Goal: Task Accomplishment & Management: Manage account settings

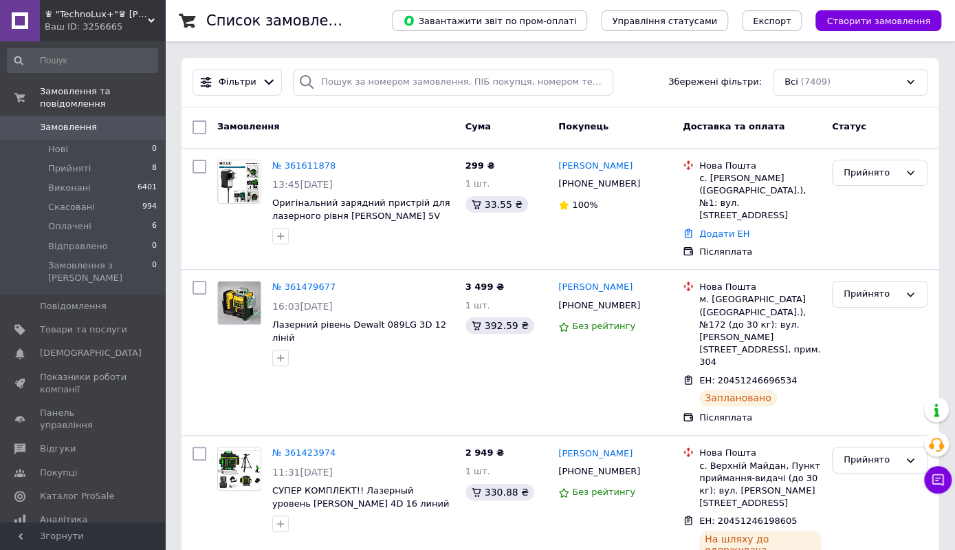
click at [67, 121] on span "Замовлення" at bounding box center [68, 127] width 57 height 12
click at [73, 162] on span "Прийняті" at bounding box center [69, 168] width 43 height 12
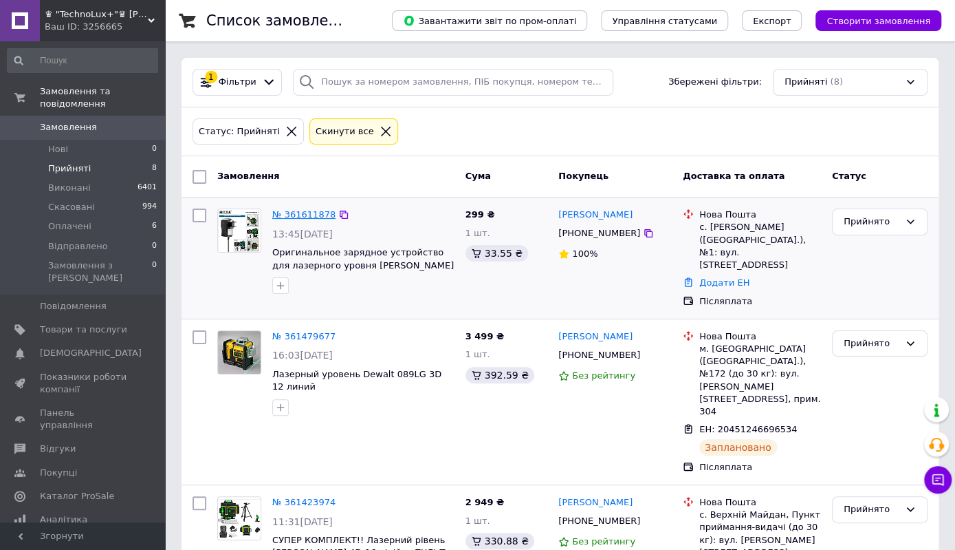
click at [300, 213] on link "№ 361611878" at bounding box center [303, 214] width 63 height 10
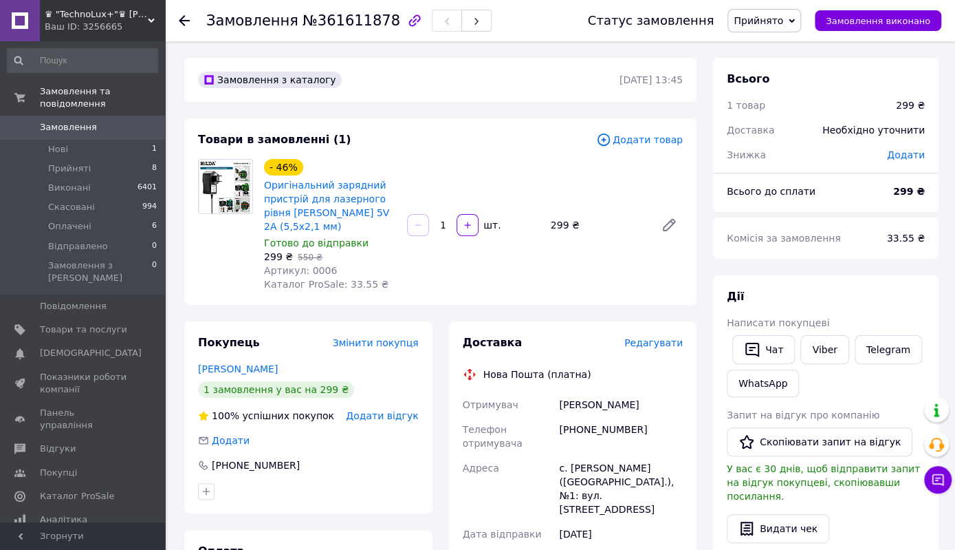
click at [647, 337] on span "Редагувати" at bounding box center [654, 342] width 58 height 11
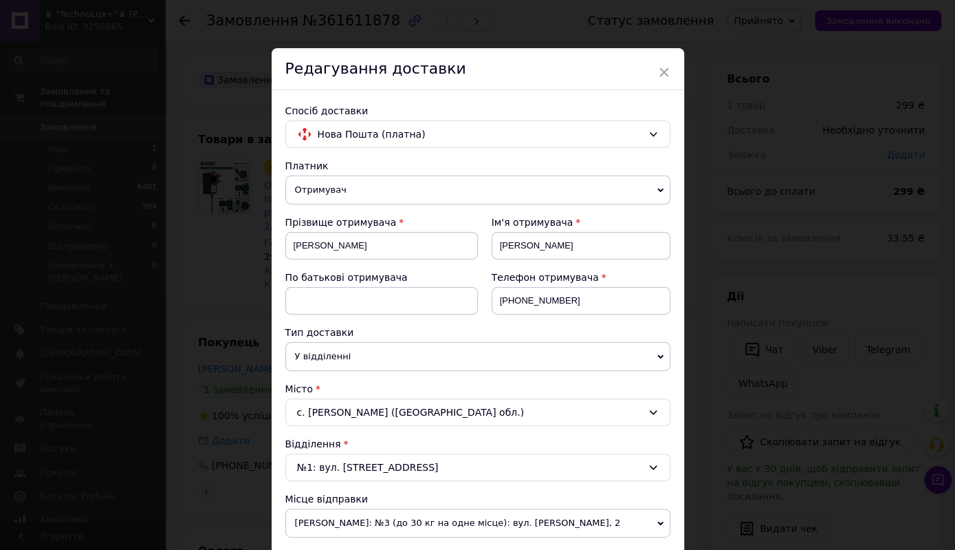
click at [661, 70] on span "×" at bounding box center [664, 72] width 12 height 23
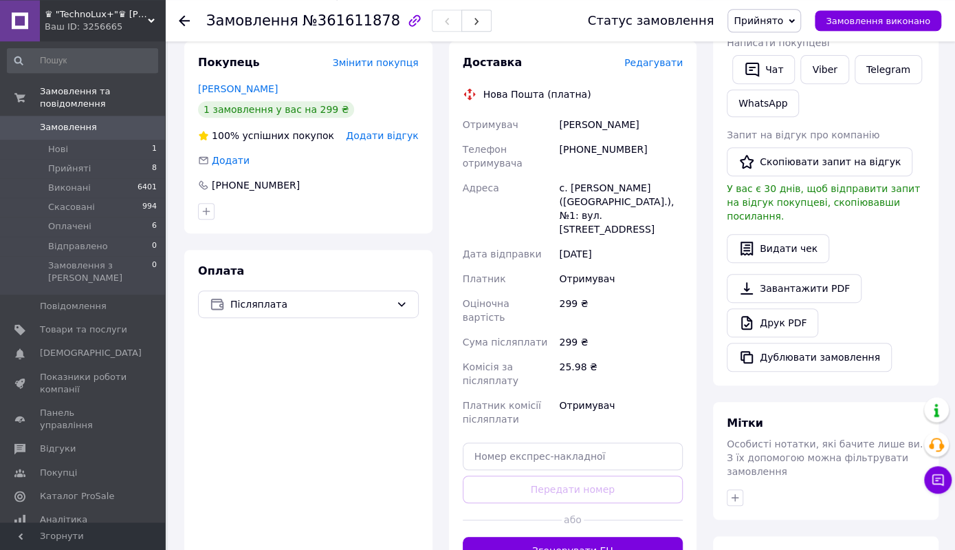
scroll to position [286, 0]
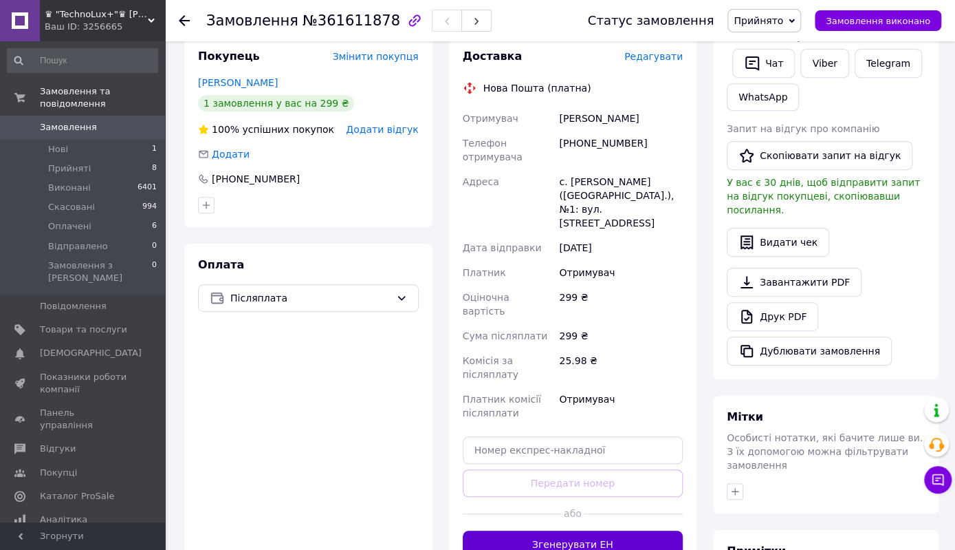
click at [563, 530] on button "Згенерувати ЕН" at bounding box center [573, 544] width 221 height 28
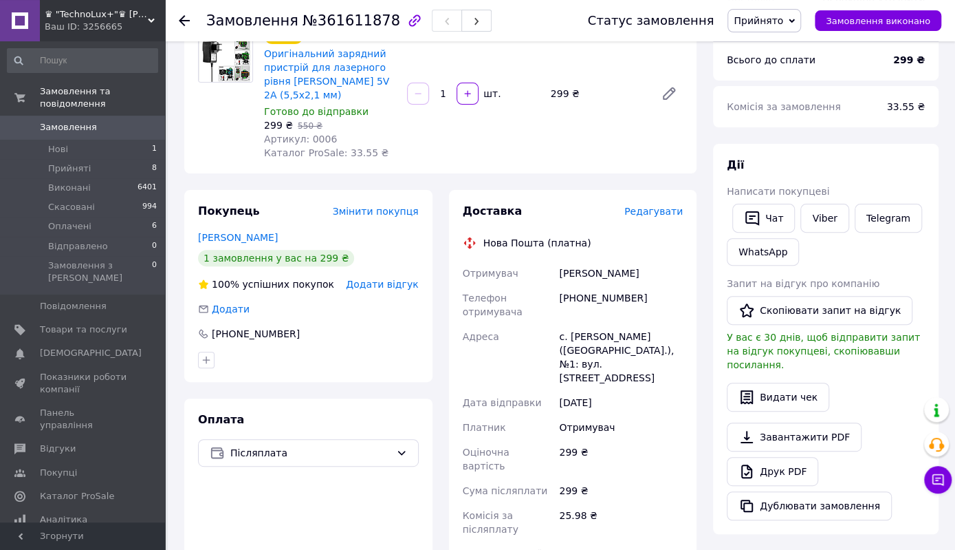
scroll to position [72, 0]
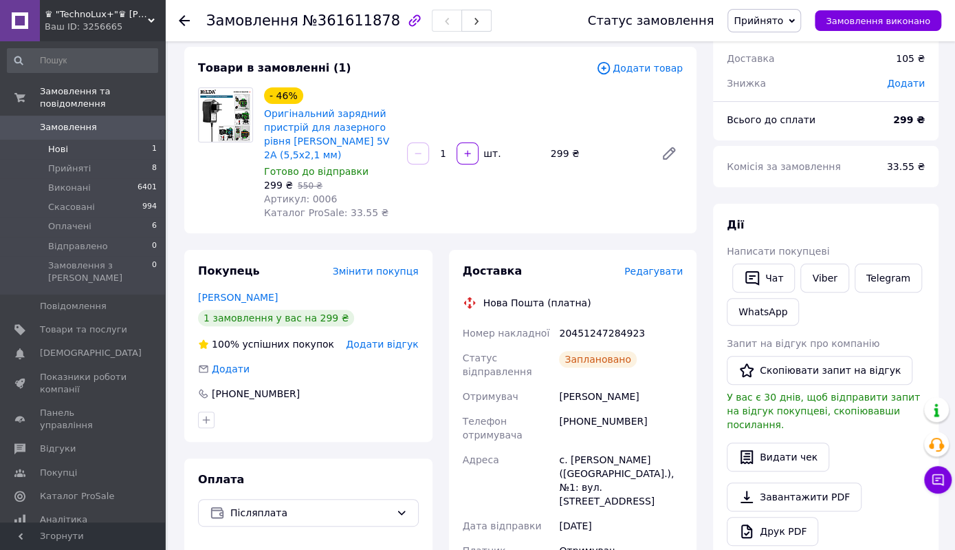
click at [89, 140] on li "Нові 1" at bounding box center [82, 149] width 165 height 19
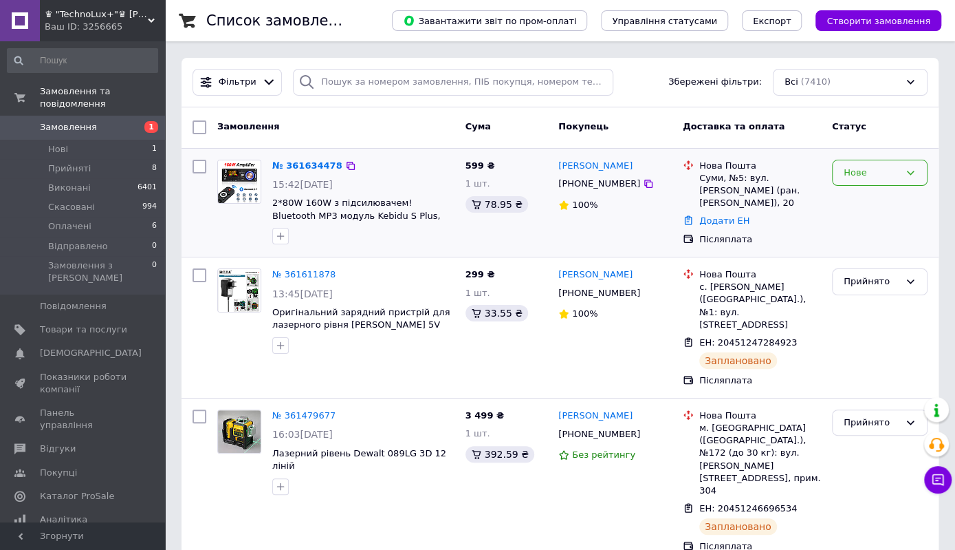
click at [896, 171] on div "Нове" at bounding box center [872, 173] width 56 height 14
click at [878, 196] on li "Прийнято" at bounding box center [880, 200] width 94 height 25
click at [292, 162] on link "№ 361634478" at bounding box center [303, 165] width 63 height 10
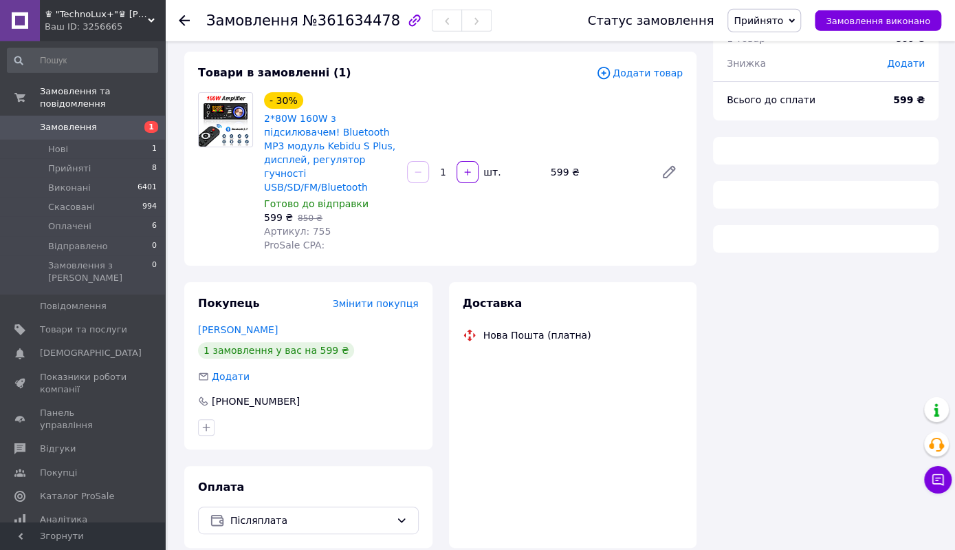
scroll to position [78, 0]
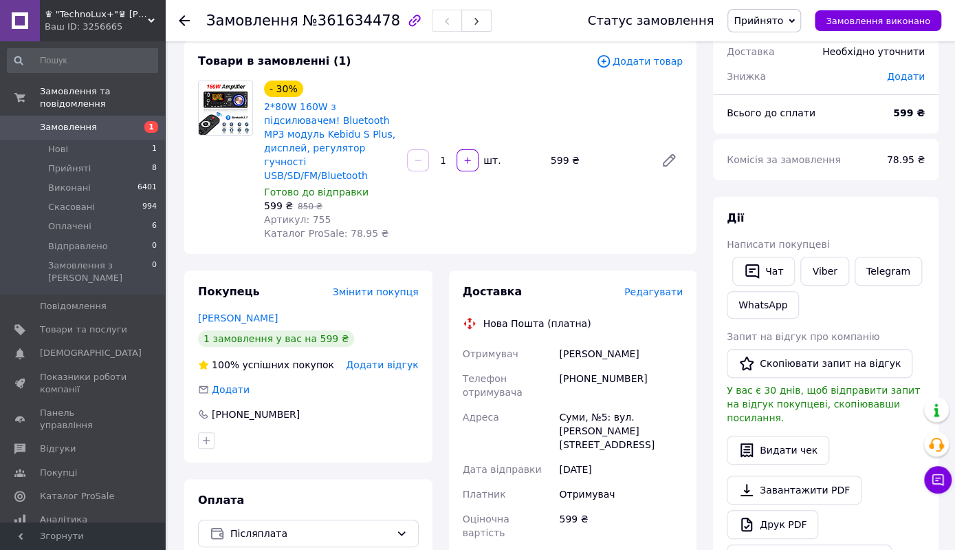
click at [653, 286] on span "Редагувати" at bounding box center [654, 291] width 58 height 11
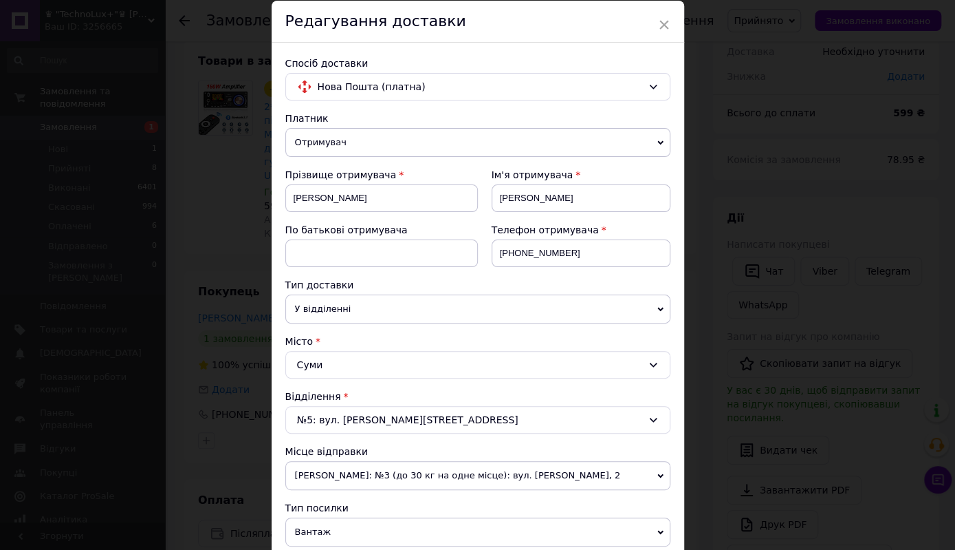
scroll to position [0, 0]
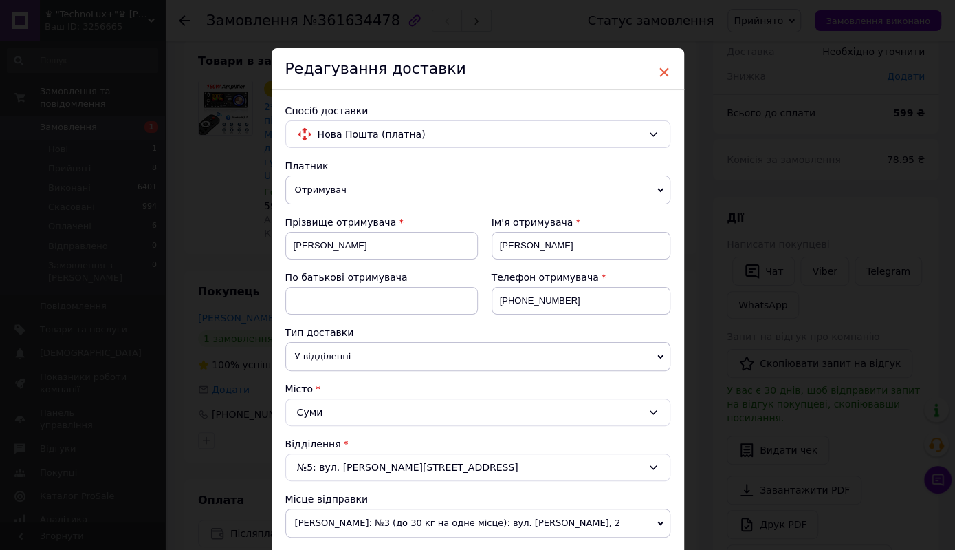
click at [668, 71] on span "×" at bounding box center [664, 72] width 12 height 23
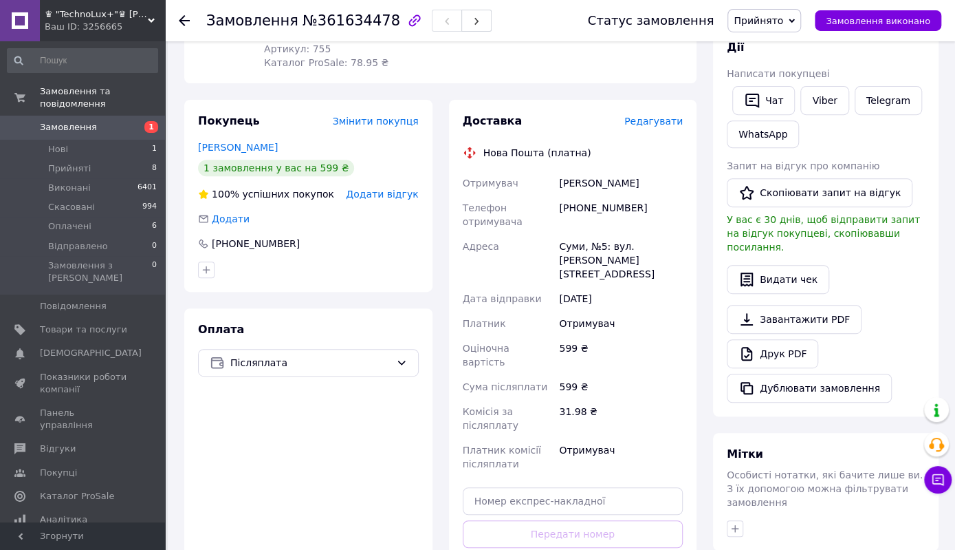
scroll to position [433, 0]
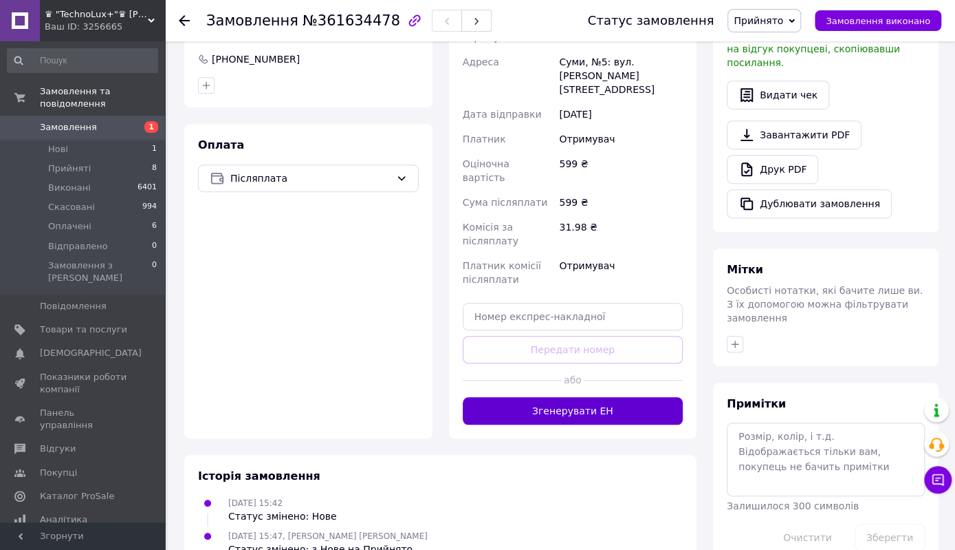
click at [573, 397] on button "Згенерувати ЕН" at bounding box center [573, 411] width 221 height 28
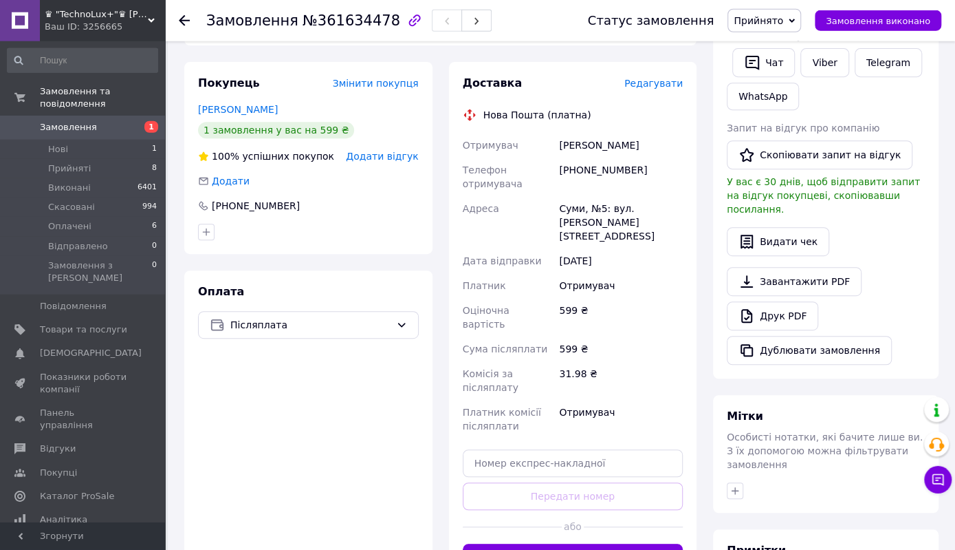
scroll to position [219, 0]
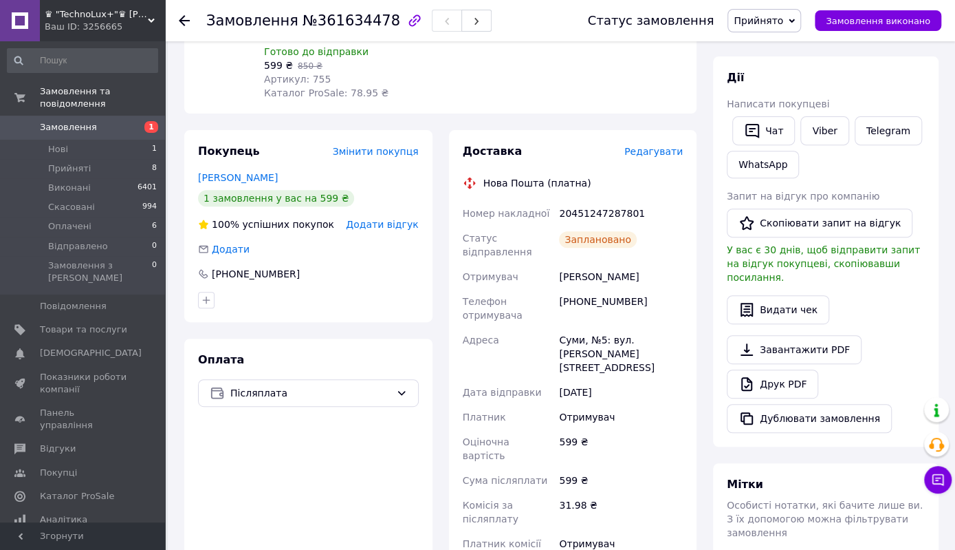
click at [110, 116] on link "Замовлення 1" at bounding box center [82, 127] width 165 height 23
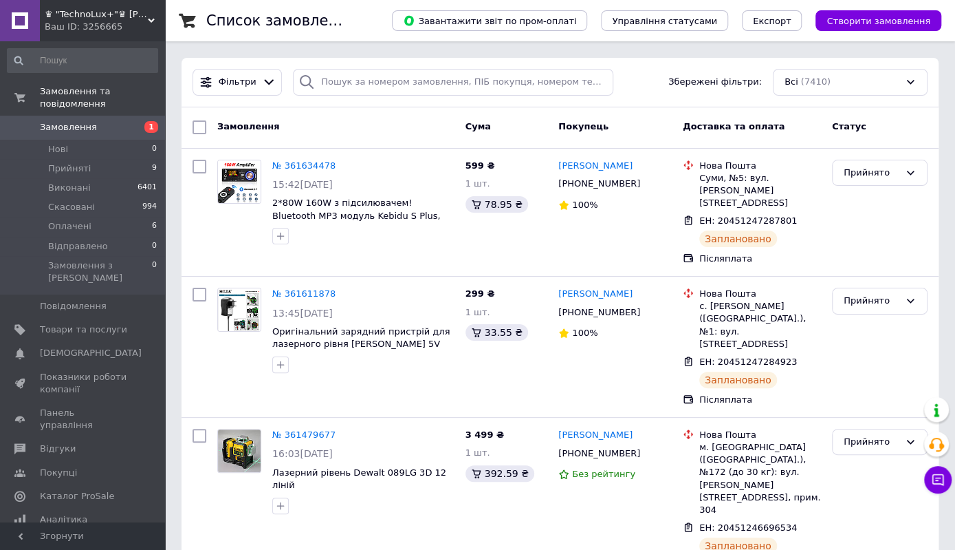
click at [93, 121] on span "Замовлення" at bounding box center [83, 127] width 87 height 12
click at [76, 162] on span "Прийняті" at bounding box center [69, 168] width 43 height 12
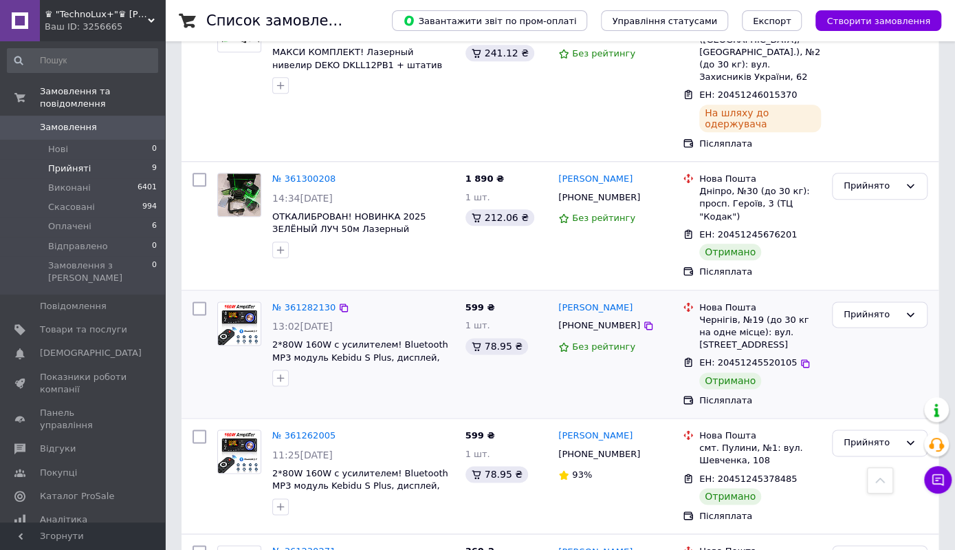
scroll to position [792, 0]
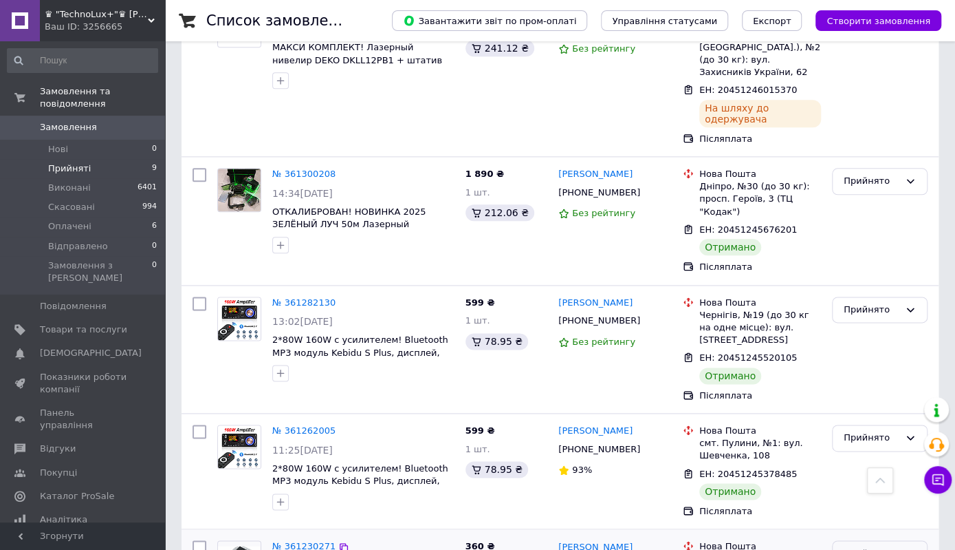
click at [871, 546] on div "Прийнято" at bounding box center [872, 553] width 56 height 14
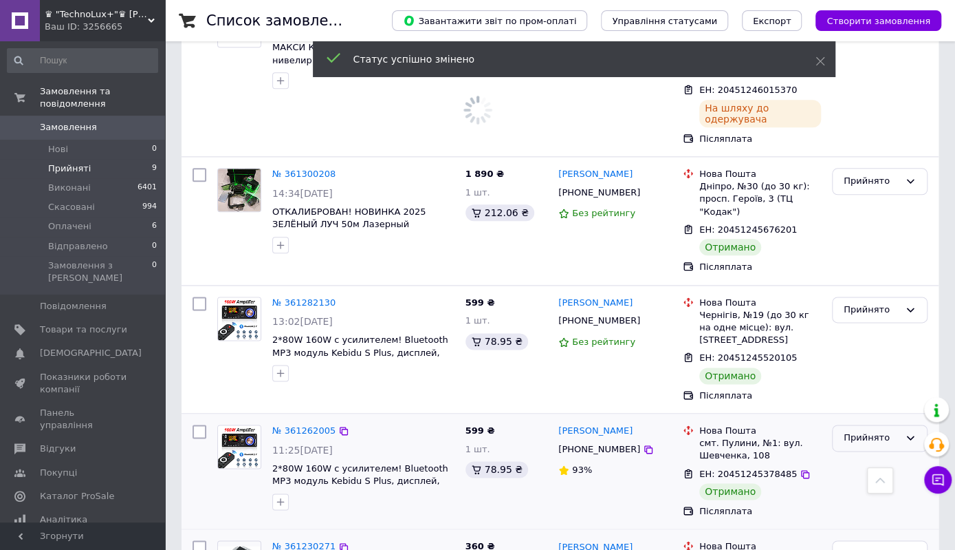
click at [868, 431] on div "Прийнято" at bounding box center [872, 438] width 56 height 14
click at [865, 454] on li "Виконано" at bounding box center [880, 466] width 94 height 25
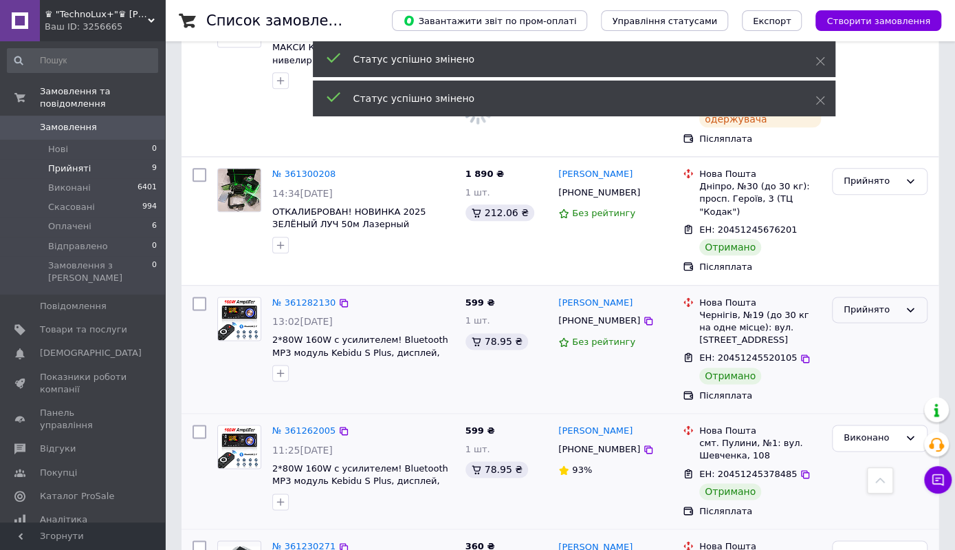
click at [880, 303] on div "Прийнято" at bounding box center [872, 310] width 56 height 14
click at [876, 325] on li "Виконано" at bounding box center [880, 337] width 94 height 25
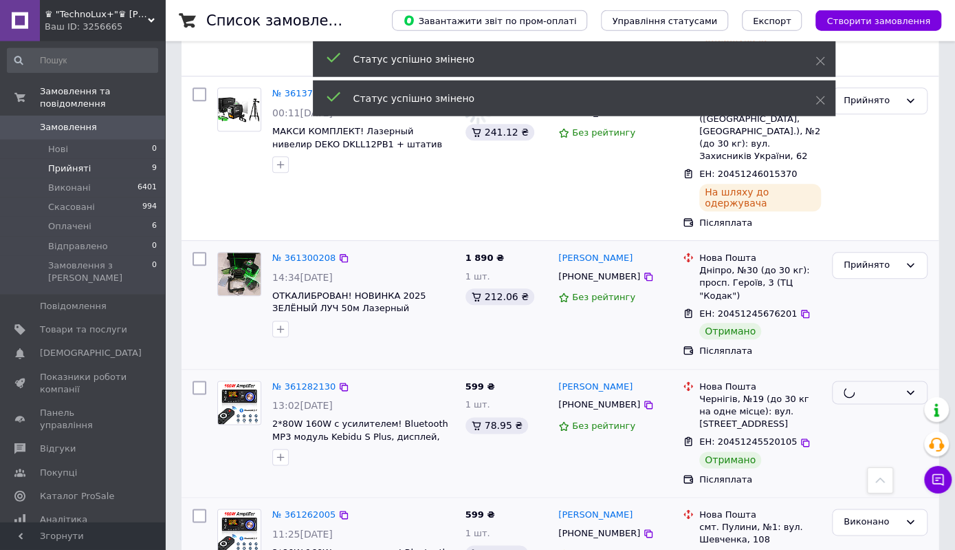
scroll to position [649, 0]
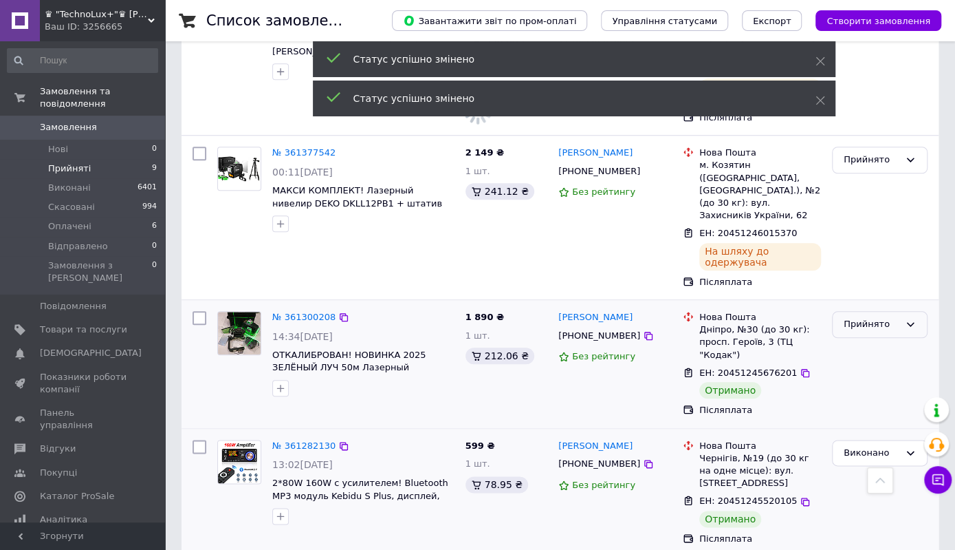
click at [868, 317] on div "Прийнято" at bounding box center [872, 324] width 56 height 14
click at [859, 341] on li "Виконано" at bounding box center [880, 353] width 94 height 25
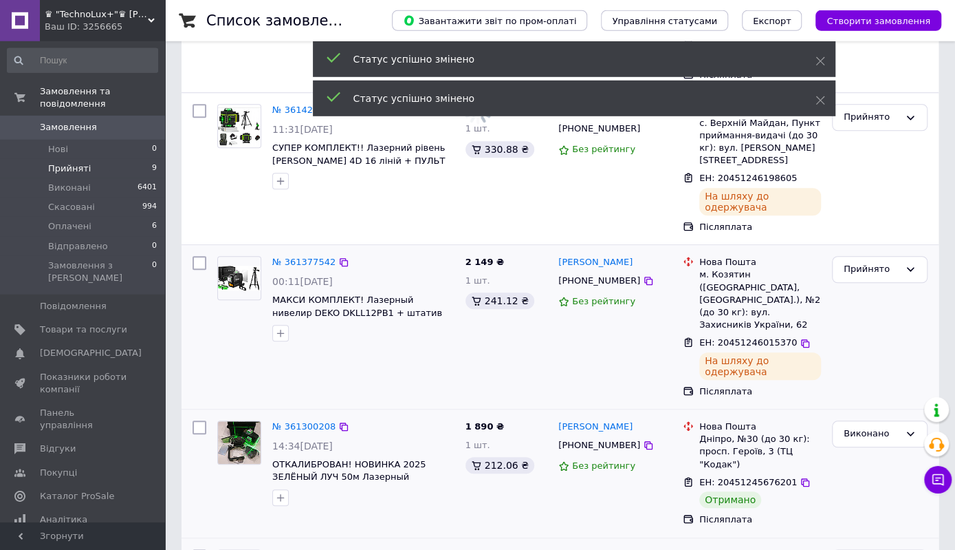
scroll to position [577, 0]
